Goal: Task Accomplishment & Management: Manage account settings

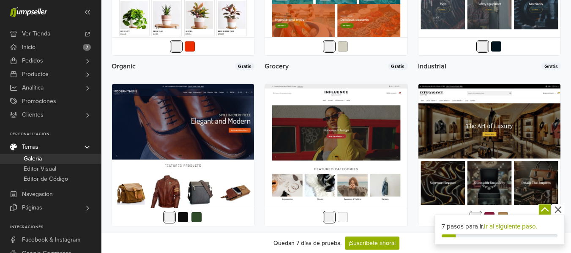
scroll to position [1126, 0]
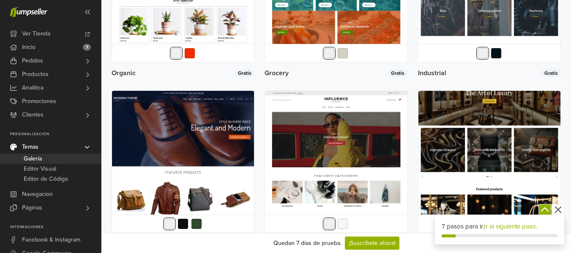
click at [503, 149] on img at bounding box center [489, 162] width 142 height 142
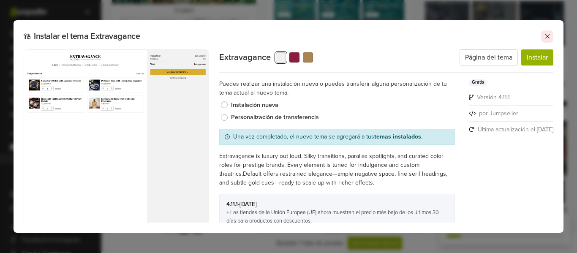
click at [549, 38] on icon at bounding box center [547, 36] width 7 height 7
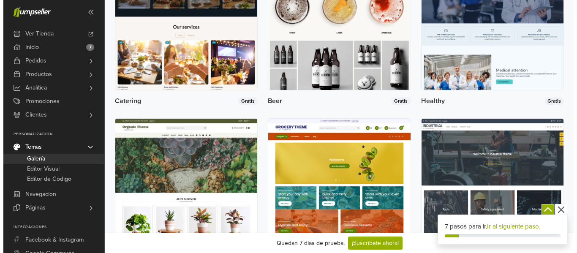
scroll to position [845, 0]
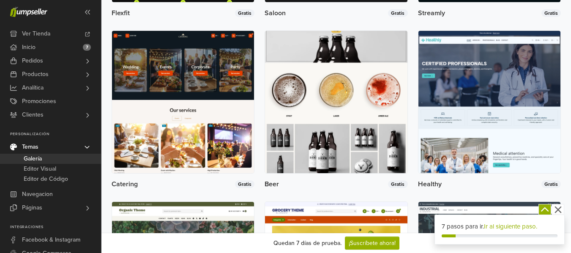
click at [345, 94] on img at bounding box center [336, 102] width 142 height 142
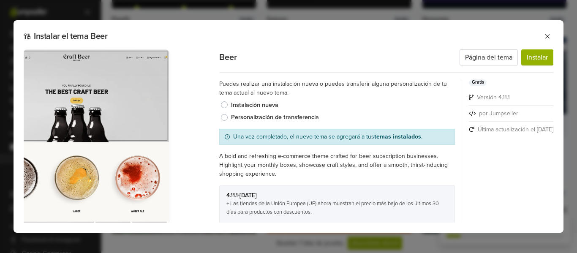
drag, startPoint x: 174, startPoint y: 206, endPoint x: 14, endPoint y: 217, distance: 159.6
click at [14, 217] on div "Instalar el tema Beer Previous Next 1 2 3 4 5 6 7 Beer Página del tema Instalar…" at bounding box center [289, 126] width 550 height 212
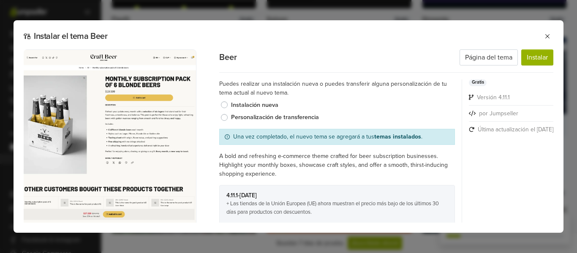
drag, startPoint x: 188, startPoint y: 178, endPoint x: 47, endPoint y: 183, distance: 141.2
click at [48, 183] on img at bounding box center [103, 165] width 185 height 232
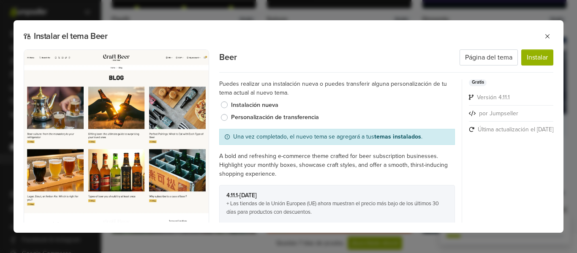
drag, startPoint x: 176, startPoint y: 182, endPoint x: 19, endPoint y: 185, distance: 157.1
click at [19, 185] on div "Instalar el tema Beer Previous Next 1 2 3 4 5 6 7 Beer Página del tema Instalar…" at bounding box center [289, 126] width 550 height 212
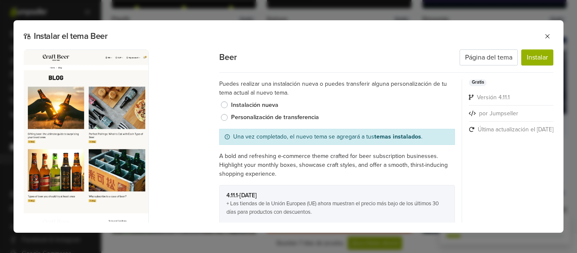
drag, startPoint x: 143, startPoint y: 182, endPoint x: 18, endPoint y: 189, distance: 125.2
click at [18, 189] on div "Instalar el tema Beer Previous Next 1 2 3 4 5 6 7 Beer Página del tema Instalar…" at bounding box center [289, 126] width 550 height 212
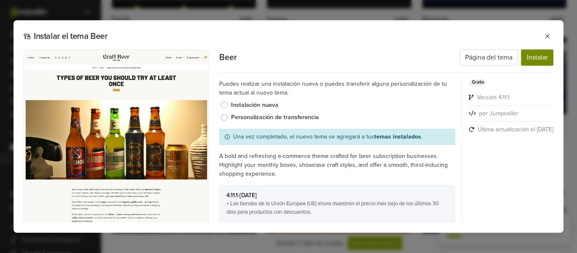
click at [544, 54] on button "Instalar" at bounding box center [537, 57] width 32 height 16
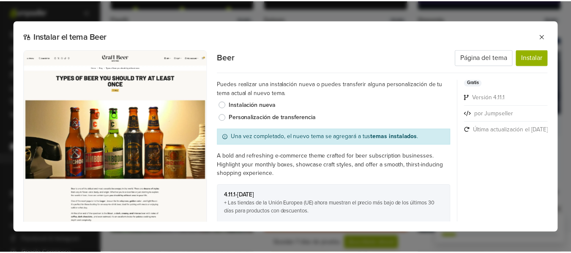
scroll to position [0, 0]
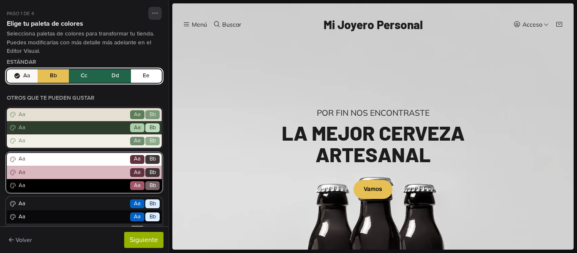
click at [106, 175] on span "Aa" at bounding box center [73, 173] width 112 height 8
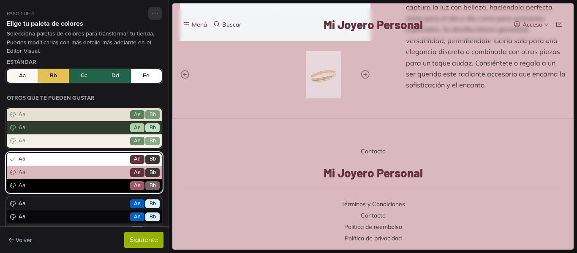
scroll to position [1689, 0]
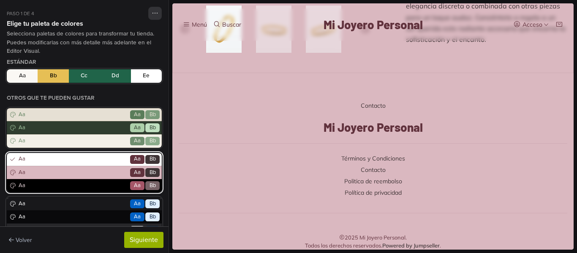
click at [98, 185] on span "Aa" at bounding box center [73, 186] width 112 height 8
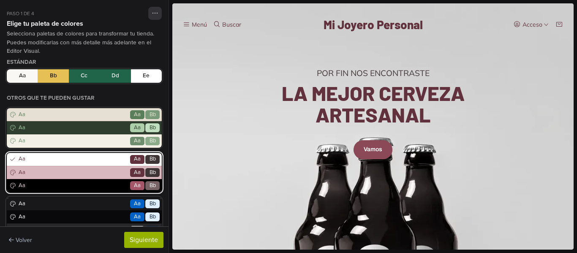
scroll to position [0, 0]
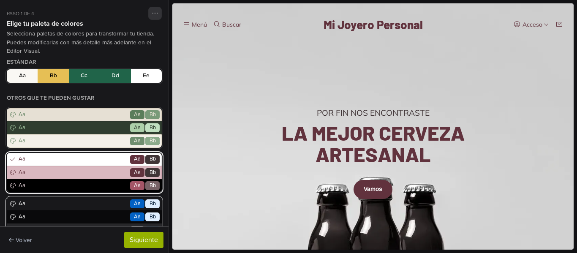
click at [88, 203] on span "Aa" at bounding box center [73, 204] width 112 height 8
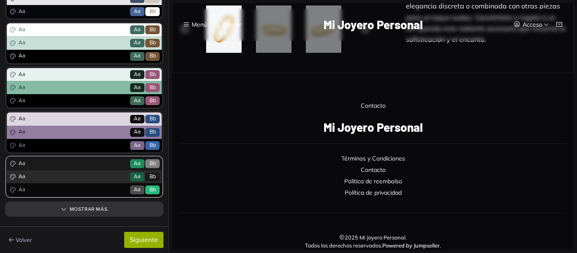
scroll to position [282, 0]
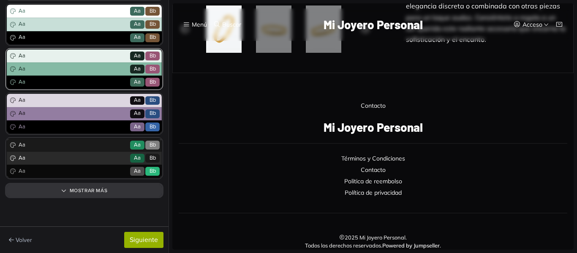
click at [87, 70] on span "Aa" at bounding box center [73, 69] width 112 height 8
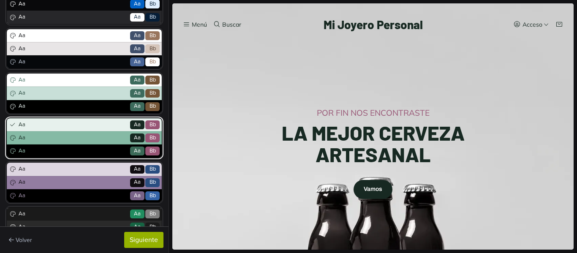
scroll to position [225, 0]
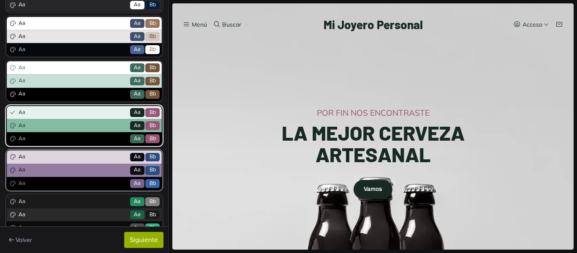
click at [78, 166] on span "Aa" at bounding box center [73, 170] width 112 height 8
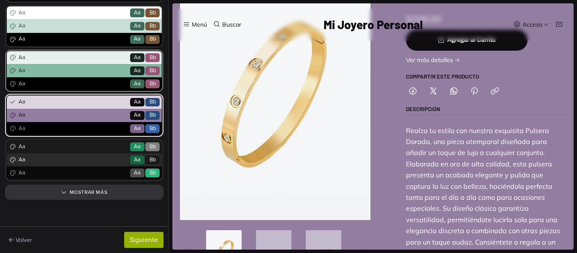
scroll to position [282, 0]
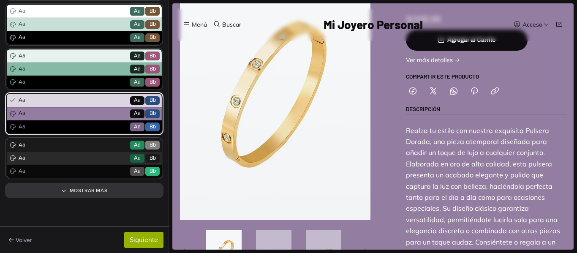
click at [81, 114] on span "Aa" at bounding box center [73, 113] width 112 height 8
click at [85, 163] on div "Aa Go Aa Bb" at bounding box center [84, 158] width 155 height 13
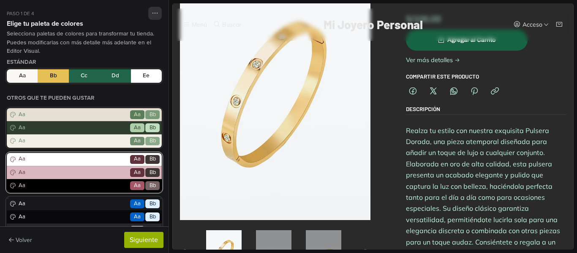
click at [92, 174] on span "Aa" at bounding box center [73, 173] width 112 height 8
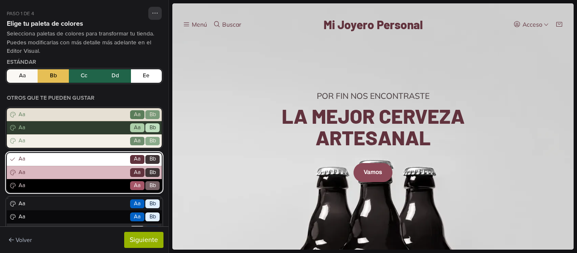
scroll to position [0, 0]
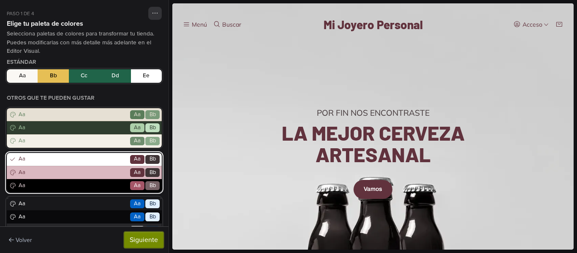
click at [144, 237] on button "Siguiente" at bounding box center [143, 240] width 39 height 16
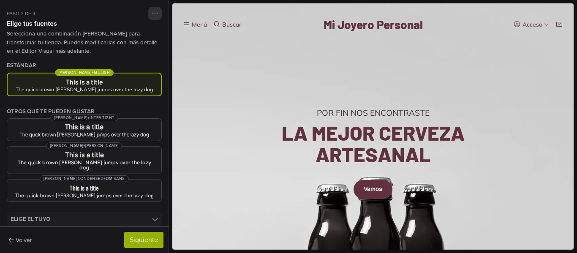
click at [132, 85] on button "Barlow + Mulish This is a title The quick brown fox jumps over the lazy dog" at bounding box center [84, 85] width 155 height 24
click at [394, 24] on link "Mi Joyero Personal" at bounding box center [373, 25] width 99 height 12
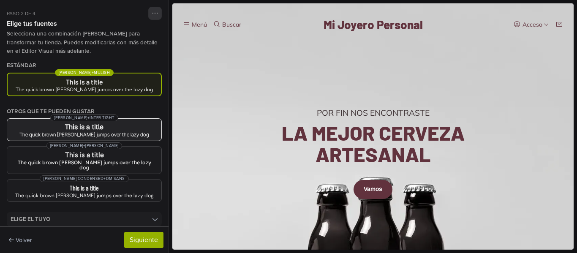
click at [87, 133] on div "The quick brown fox jumps over the lazy dog" at bounding box center [84, 134] width 141 height 5
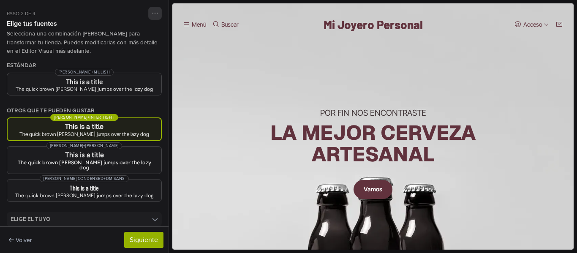
click at [93, 132] on div "The quick brown fox jumps over the lazy dog" at bounding box center [84, 134] width 140 height 5
click at [101, 93] on button "Barlow + Mulish This is a title The quick brown fox jumps over the lazy dog" at bounding box center [84, 84] width 155 height 23
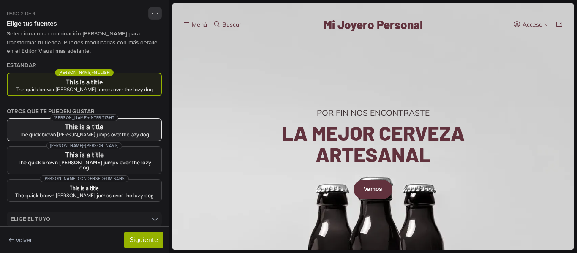
click at [101, 130] on h3 "This is a title" at bounding box center [84, 127] width 141 height 7
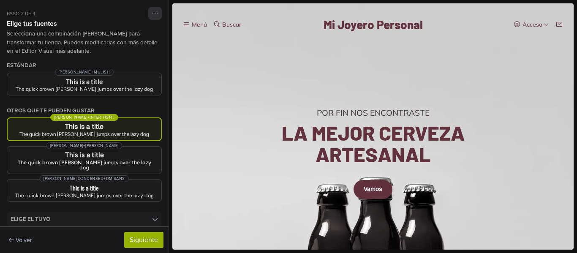
click at [101, 130] on h3 "This is a title" at bounding box center [84, 126] width 140 height 7
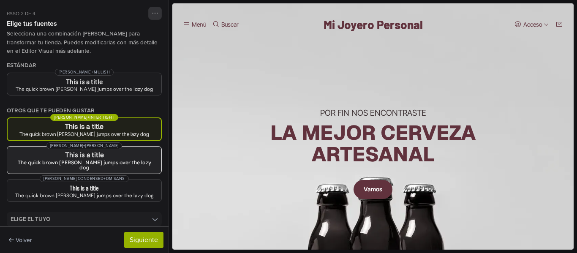
click at [91, 156] on h3 "This is a title" at bounding box center [84, 155] width 141 height 7
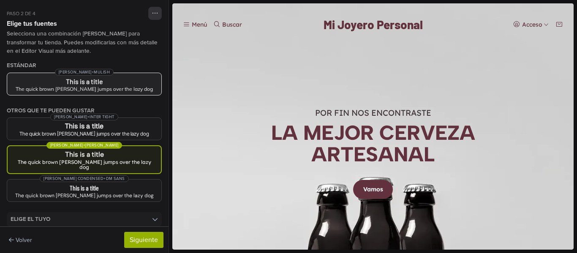
click at [85, 87] on div "The quick brown fox jumps over the lazy dog" at bounding box center [84, 89] width 141 height 5
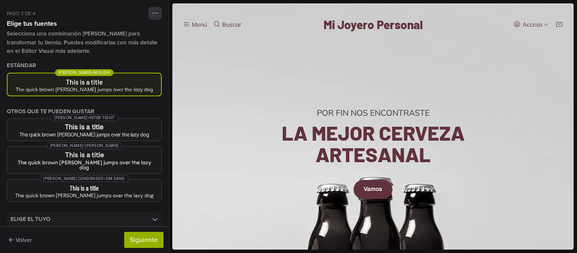
click at [85, 87] on div "The quick brown fox jumps over the lazy dog" at bounding box center [84, 89] width 140 height 5
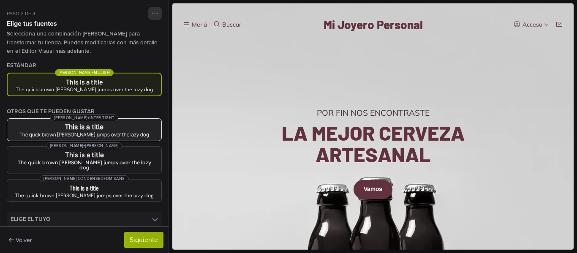
click at [95, 124] on h3 "This is a title" at bounding box center [84, 127] width 141 height 7
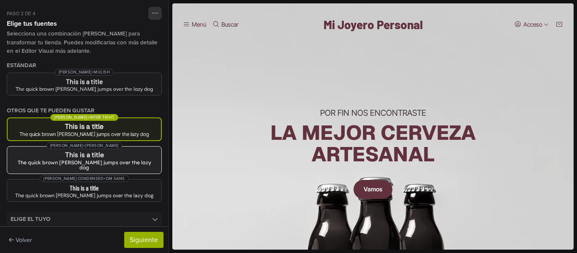
click at [91, 150] on button "Albert Sans + Lexend This is a title The quick brown fox jumps over the lazy dog" at bounding box center [84, 160] width 155 height 28
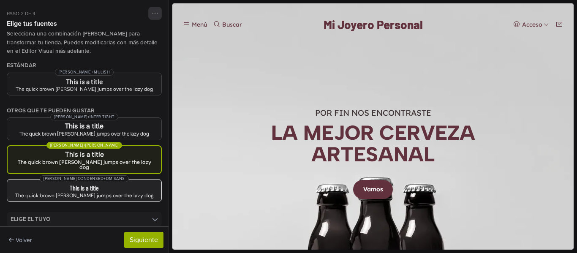
click at [93, 185] on h3 "This is a title" at bounding box center [84, 188] width 141 height 7
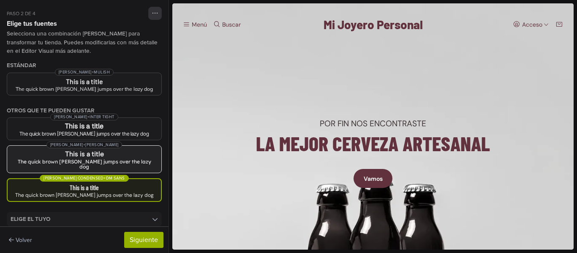
click at [98, 154] on h3 "This is a title" at bounding box center [84, 154] width 141 height 7
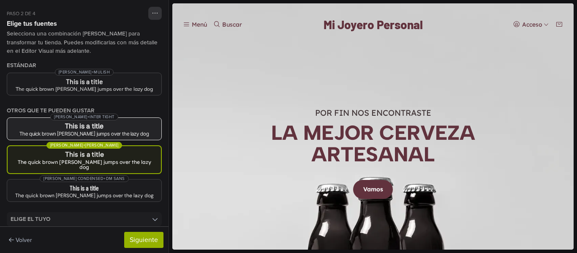
click at [94, 124] on h3 "This is a title" at bounding box center [84, 126] width 141 height 7
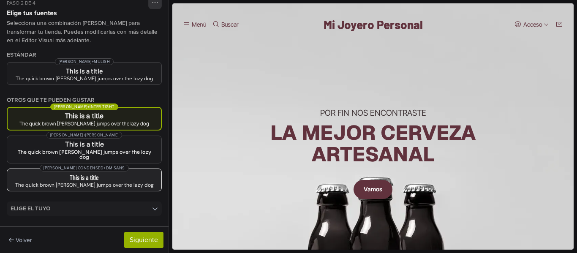
scroll to position [29, 0]
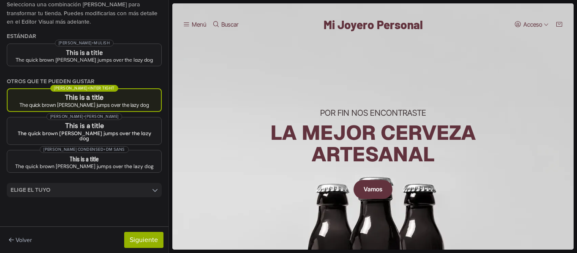
click at [142, 183] on summary "Elige el tuyo" at bounding box center [84, 190] width 155 height 14
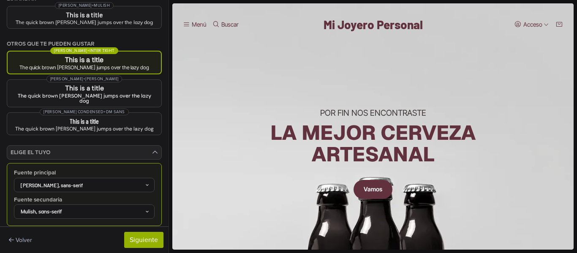
scroll to position [92, 0]
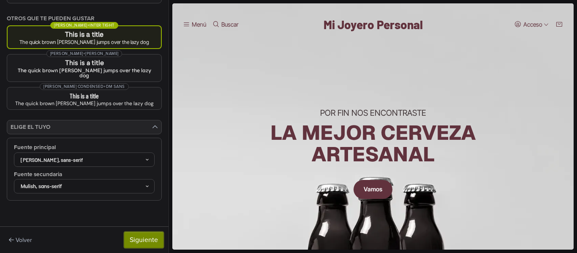
click at [136, 240] on button "Siguiente" at bounding box center [143, 240] width 39 height 16
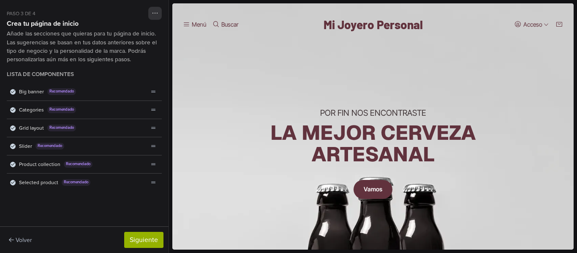
scroll to position [0, 0]
click at [79, 91] on div "Big banner Recomendado" at bounding box center [77, 92] width 141 height 18
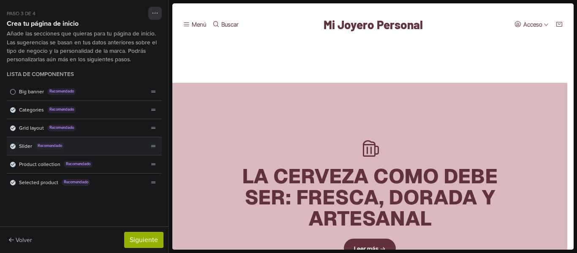
scroll to position [282, 0]
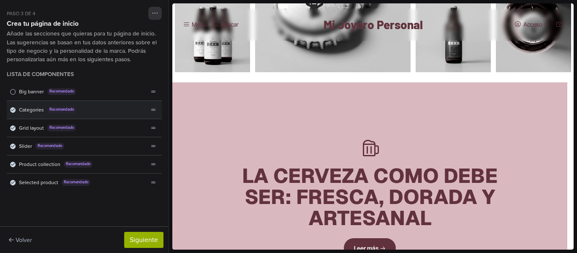
click at [102, 112] on div "Categories Recomendado" at bounding box center [77, 110] width 141 height 18
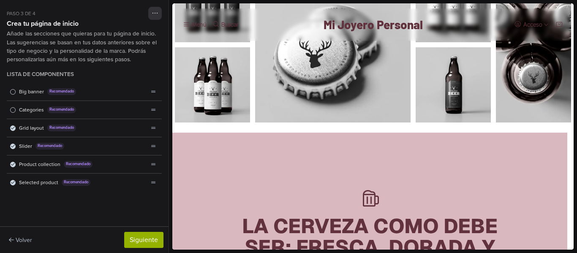
scroll to position [0, 0]
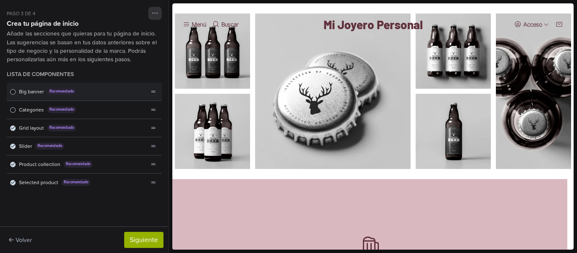
click at [9, 91] on div "Big banner Recomendado" at bounding box center [77, 92] width 141 height 18
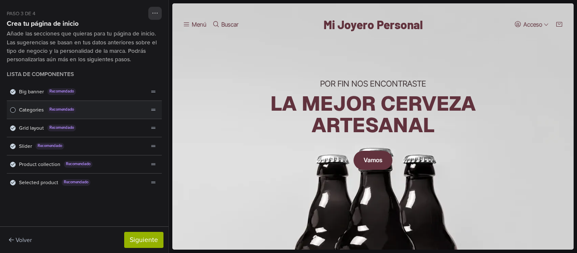
click at [14, 109] on span "Lista de componentes" at bounding box center [12, 109] width 5 height 5
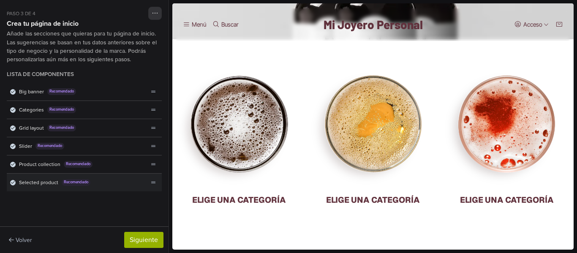
scroll to position [272, 0]
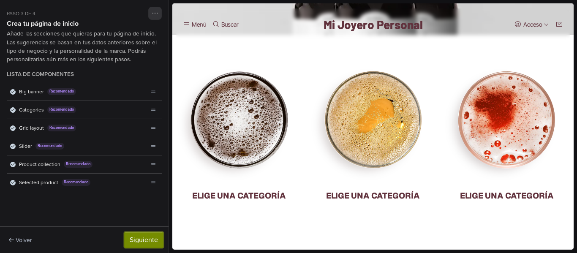
click at [139, 239] on button "Siguiente" at bounding box center [143, 240] width 39 height 16
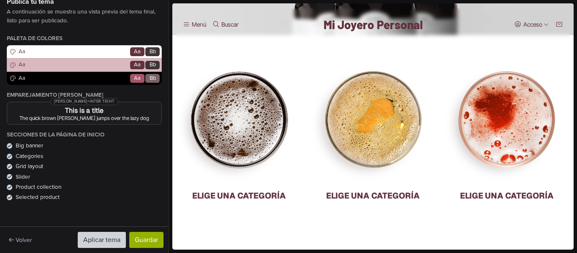
scroll to position [28, 0]
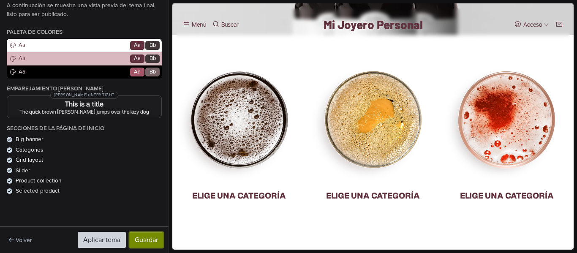
click at [144, 236] on button "Guardar" at bounding box center [146, 240] width 34 height 16
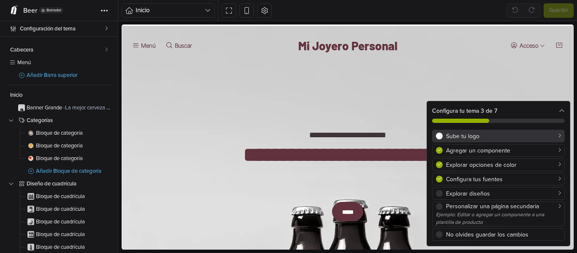
click at [460, 136] on div "Sube tu logo" at bounding box center [503, 136] width 115 height 9
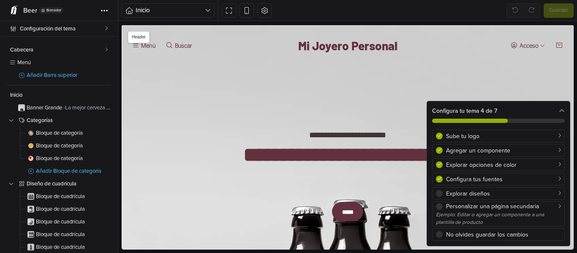
click at [320, 51] on link "Mi Joyero Personal" at bounding box center [347, 46] width 99 height 12
select select "**"
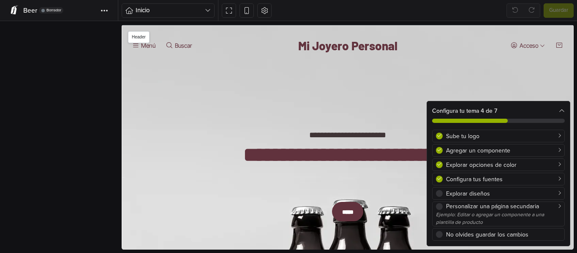
click at [320, 51] on link "Mi Joyero Personal" at bounding box center [347, 46] width 99 height 12
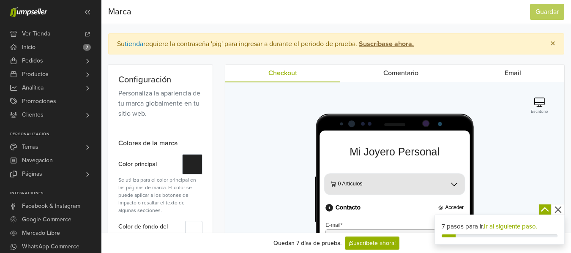
click at [406, 42] on strong "Suscríbase ahora." at bounding box center [386, 44] width 55 height 8
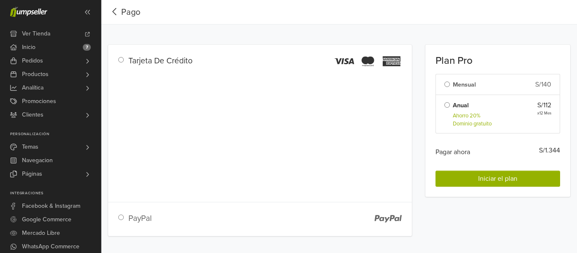
click at [123, 219] on div "PayPal" at bounding box center [193, 222] width 143 height 20
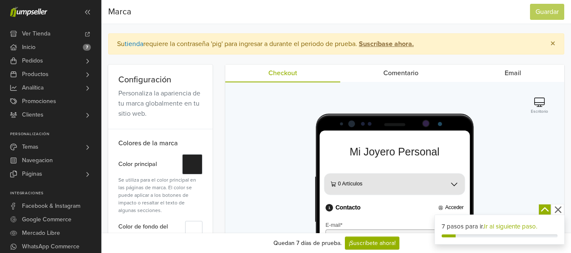
click at [386, 45] on strong "Suscríbase ahora." at bounding box center [386, 44] width 55 height 8
